Goal: Find specific page/section: Find specific page/section

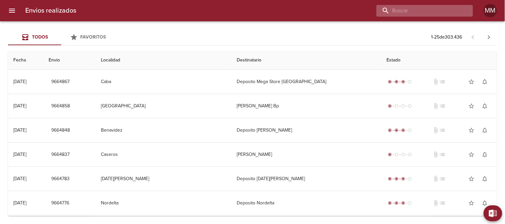
click at [435, 14] on input "buscar" at bounding box center [418, 11] width 85 height 12
paste input "[PERSON_NAME] [PERSON_NAME]"
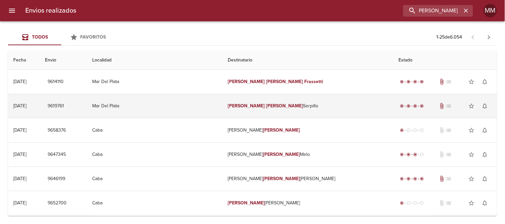
click at [320, 111] on td "[PERSON_NAME]" at bounding box center [308, 106] width 171 height 24
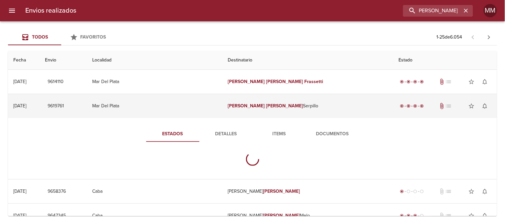
scroll to position [0, 0]
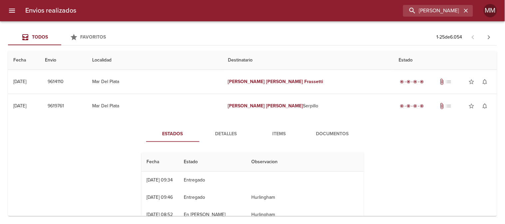
click at [333, 134] on span "Documentos" at bounding box center [332, 134] width 45 height 8
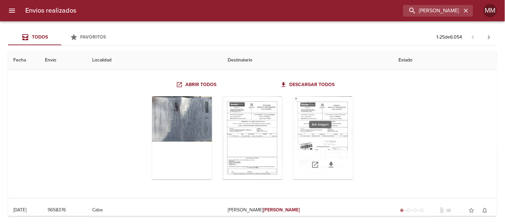
scroll to position [37, 0]
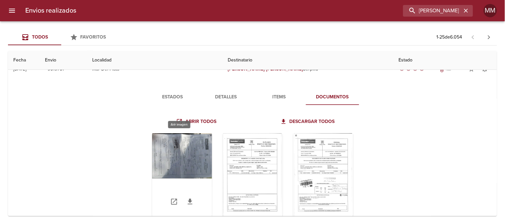
click at [190, 155] on div "Tabla de envíos del cliente" at bounding box center [182, 174] width 60 height 83
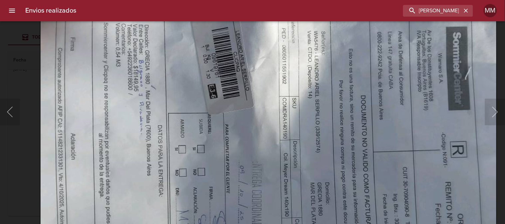
click at [261, 0] on html "Envios realizados [PERSON_NAME] [PERSON_NAME] MM Todos Favoritos 1 - 25 de 6.05…" at bounding box center [252, 0] width 505 height 0
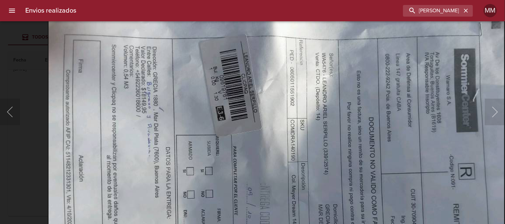
click at [238, 151] on img "Lightbox" at bounding box center [276, 179] width 457 height 343
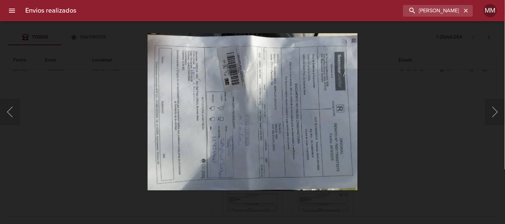
click at [375, 130] on div "Lightbox" at bounding box center [252, 112] width 505 height 224
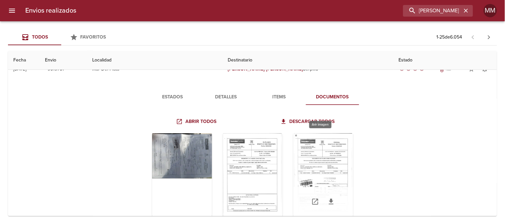
click at [304, 168] on div "Tabla de envíos del cliente" at bounding box center [323, 174] width 60 height 83
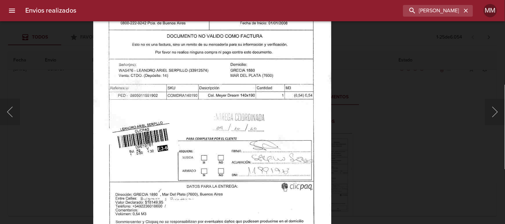
click at [271, 148] on img "Lightbox" at bounding box center [212, 102] width 238 height 343
click at [435, 129] on div "Lightbox" at bounding box center [252, 112] width 505 height 224
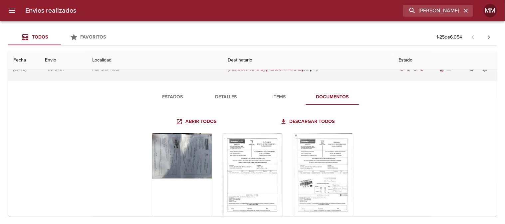
scroll to position [0, 0]
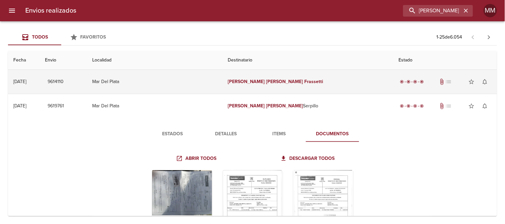
click at [248, 84] on em "[PERSON_NAME]" at bounding box center [246, 82] width 37 height 6
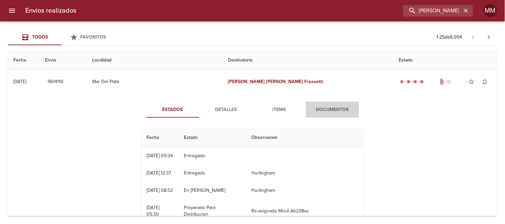
click at [328, 108] on span "Documentos" at bounding box center [332, 110] width 45 height 8
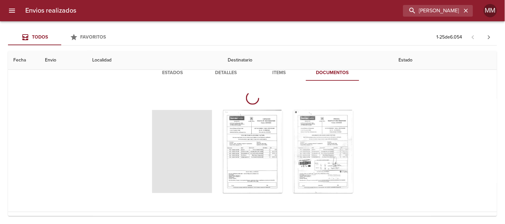
scroll to position [74, 0]
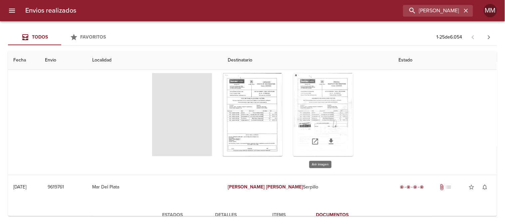
click at [298, 113] on div "Tabla de envíos del cliente" at bounding box center [323, 114] width 60 height 83
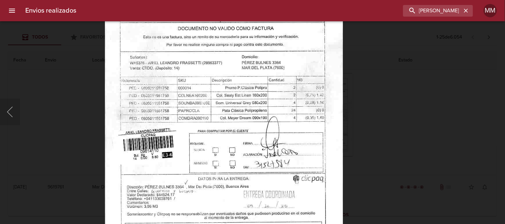
click at [288, 141] on img "Lightbox" at bounding box center [223, 95] width 238 height 343
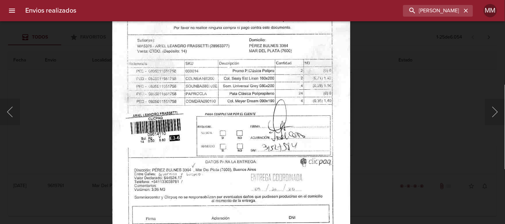
click at [206, 63] on img "Lightbox" at bounding box center [231, 78] width 238 height 343
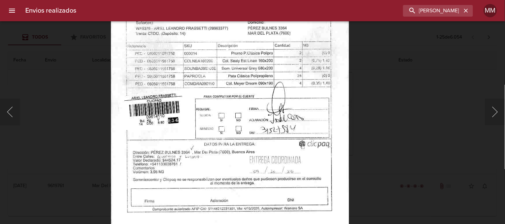
click at [404, 93] on div "Lightbox" at bounding box center [252, 112] width 505 height 224
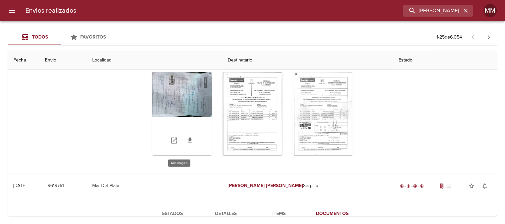
click at [195, 86] on div "Tabla de envíos del cliente" at bounding box center [182, 113] width 60 height 83
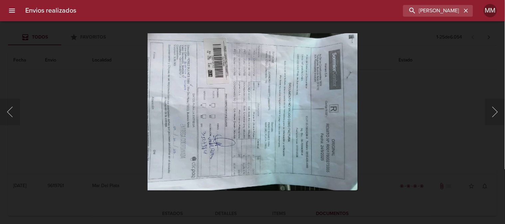
click at [398, 108] on div "Lightbox" at bounding box center [252, 112] width 505 height 224
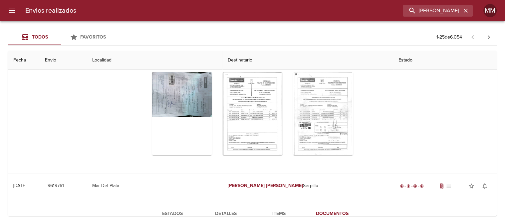
scroll to position [0, 0]
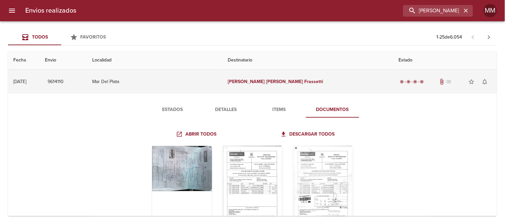
click at [325, 85] on td "[PERSON_NAME] [PERSON_NAME]" at bounding box center [308, 82] width 171 height 24
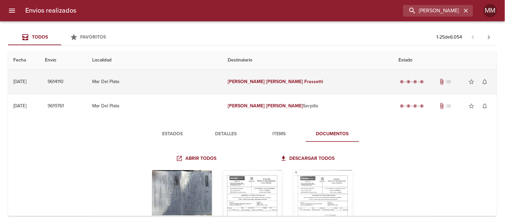
click at [304, 82] on em "Frassetti" at bounding box center [313, 82] width 19 height 6
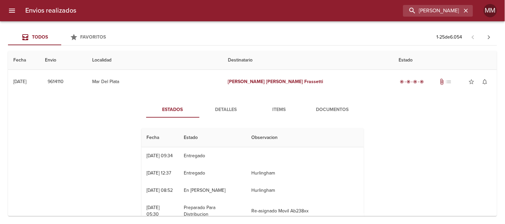
click at [331, 110] on span "Documentos" at bounding box center [332, 110] width 45 height 8
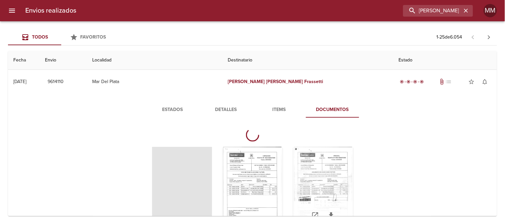
click at [303, 185] on div "Tabla de envíos del cliente" at bounding box center [323, 188] width 60 height 83
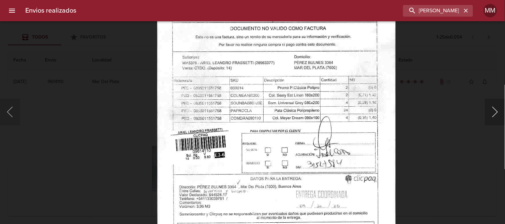
click at [490, 105] on button "Siguiente" at bounding box center [495, 112] width 20 height 27
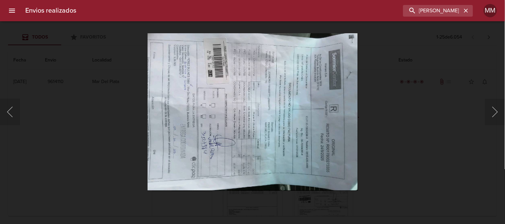
click at [430, 89] on div "Lightbox" at bounding box center [252, 112] width 505 height 224
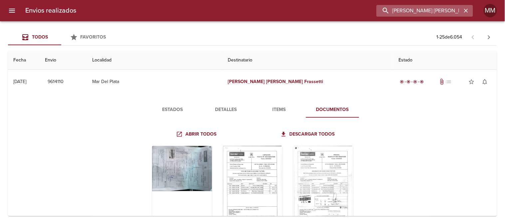
click at [435, 13] on input "[PERSON_NAME] [PERSON_NAME]" at bounding box center [418, 11] width 85 height 12
paste input "[PERSON_NAME] [PERSON_NAME] [PERSON_NAME]"
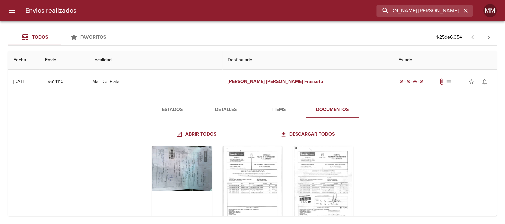
type input "[PERSON_NAME] [PERSON_NAME]"
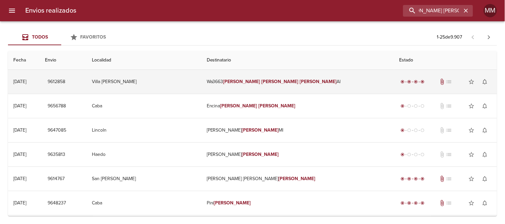
click at [262, 87] on td "Wa3663 [PERSON_NAME] Al" at bounding box center [297, 82] width 193 height 24
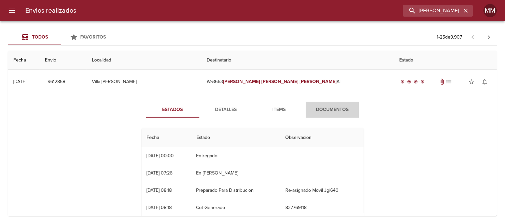
click at [331, 113] on span "Documentos" at bounding box center [332, 110] width 45 height 8
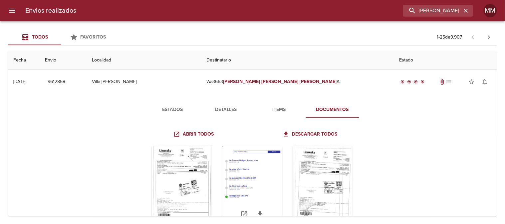
scroll to position [37, 0]
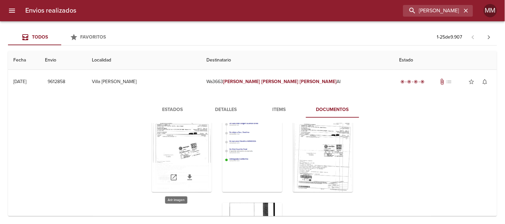
click at [175, 161] on div "Tabla de envíos del cliente" at bounding box center [182, 150] width 60 height 83
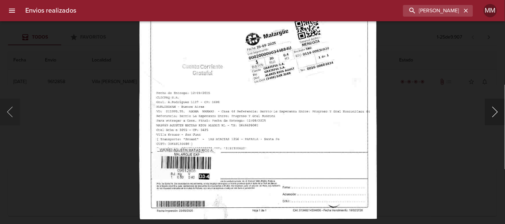
click at [491, 109] on button "Siguiente" at bounding box center [495, 112] width 20 height 27
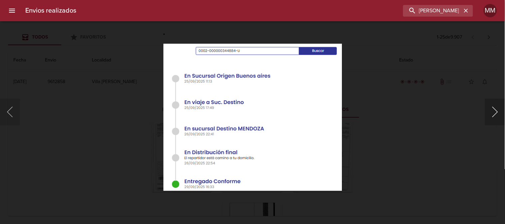
click at [491, 109] on button "Siguiente" at bounding box center [495, 112] width 20 height 27
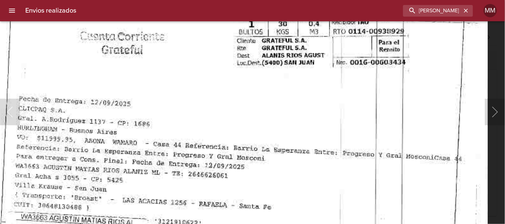
click at [234, 182] on img "Lightbox" at bounding box center [227, 11] width 522 height 744
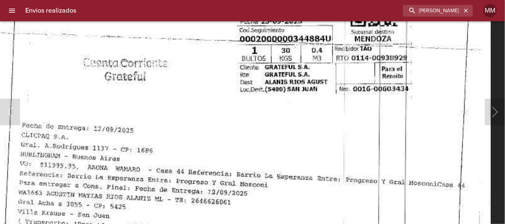
click at [204, 140] on img "Lightbox" at bounding box center [230, 38] width 522 height 744
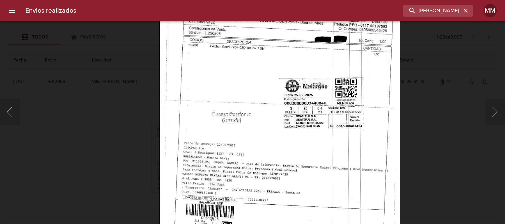
click at [261, 85] on img "Lightbox" at bounding box center [279, 102] width 240 height 343
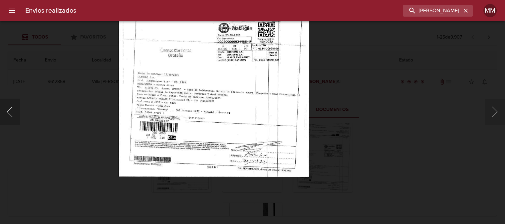
click at [7, 112] on button "Anterior" at bounding box center [10, 112] width 20 height 27
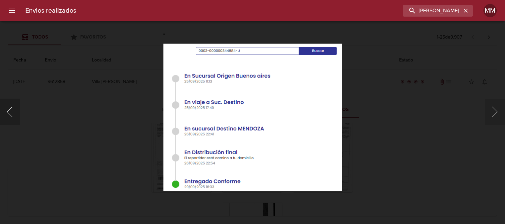
click at [10, 111] on button "Anterior" at bounding box center [10, 112] width 20 height 27
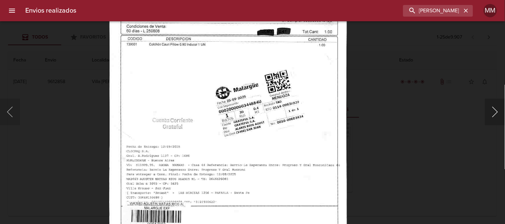
click at [497, 107] on button "Siguiente" at bounding box center [495, 112] width 20 height 27
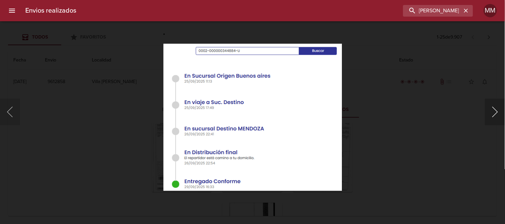
click at [497, 106] on button "Siguiente" at bounding box center [495, 112] width 20 height 27
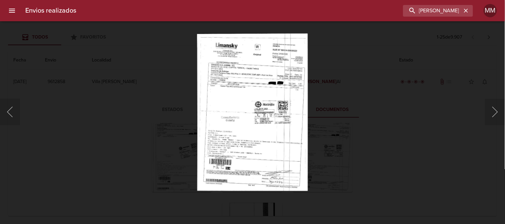
click at [367, 153] on div "Lightbox" at bounding box center [252, 112] width 505 height 224
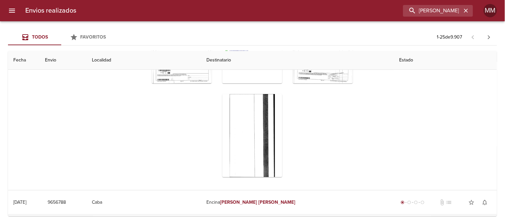
scroll to position [111, 0]
